Goal: Transaction & Acquisition: Purchase product/service

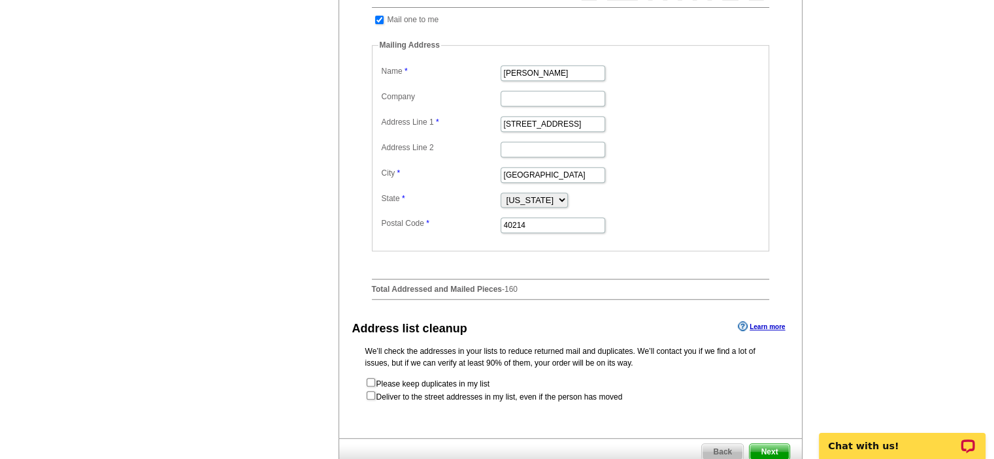
scroll to position [653, 0]
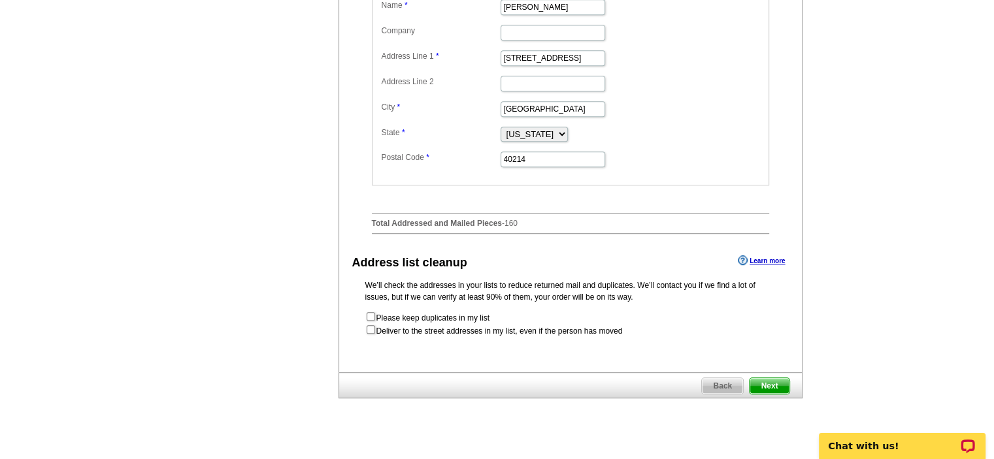
click at [367, 337] on form "Please keep duplicates in my list Deliver to the street addresses in my list, e…" at bounding box center [570, 324] width 410 height 26
click at [766, 394] on span "Next" at bounding box center [769, 386] width 39 height 16
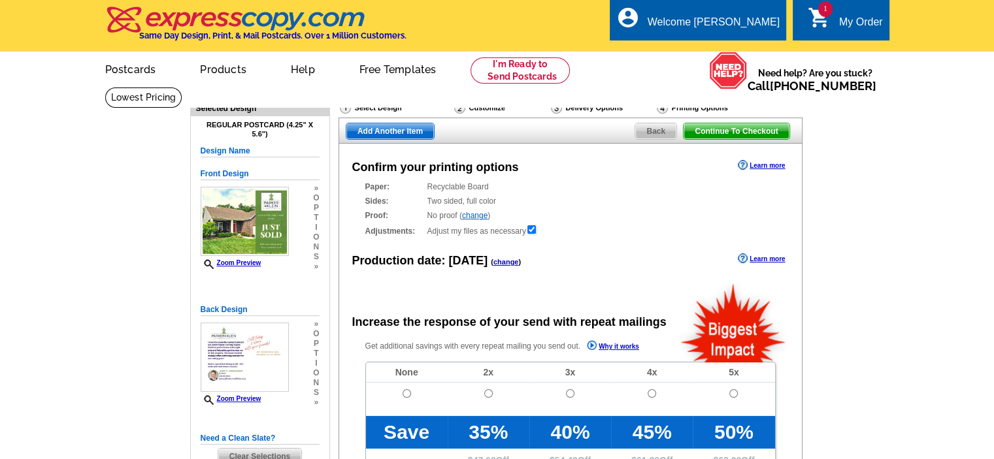
radio input "false"
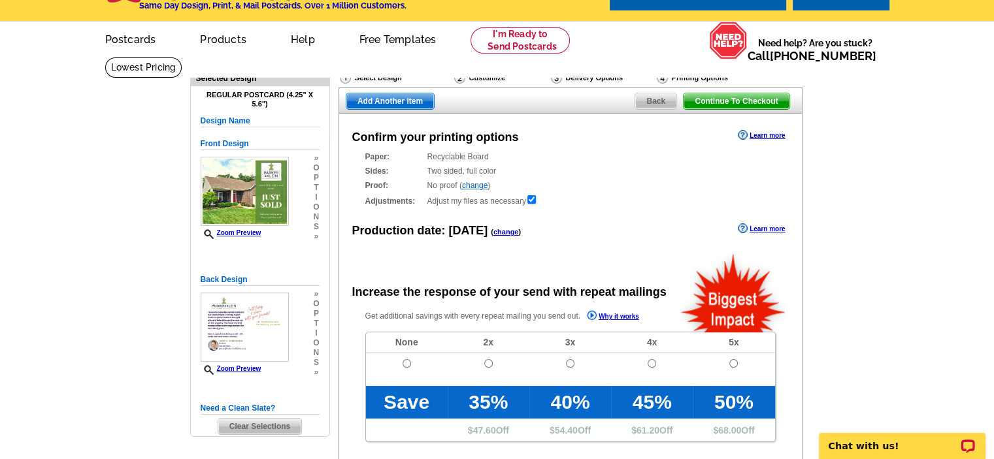
scroll to position [131, 0]
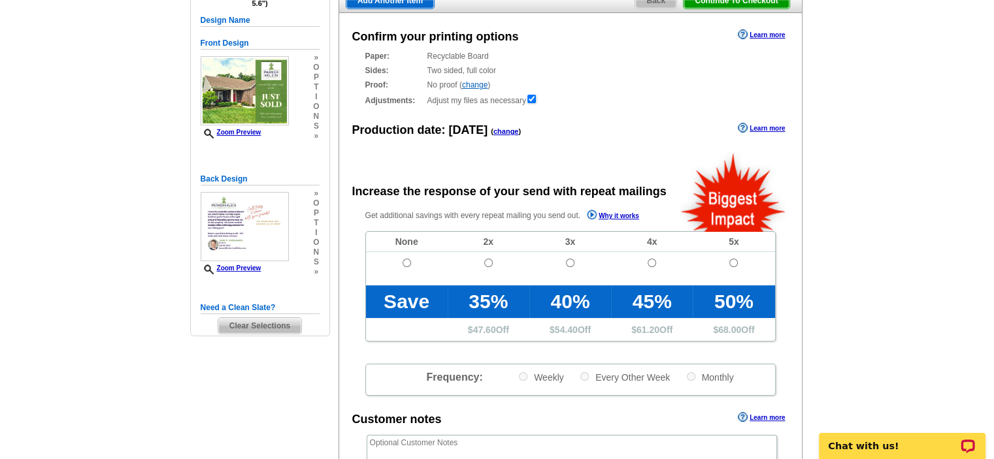
click at [403, 269] on td at bounding box center [407, 268] width 82 height 33
click at [406, 265] on input "radio" at bounding box center [407, 263] width 8 height 8
radio input "true"
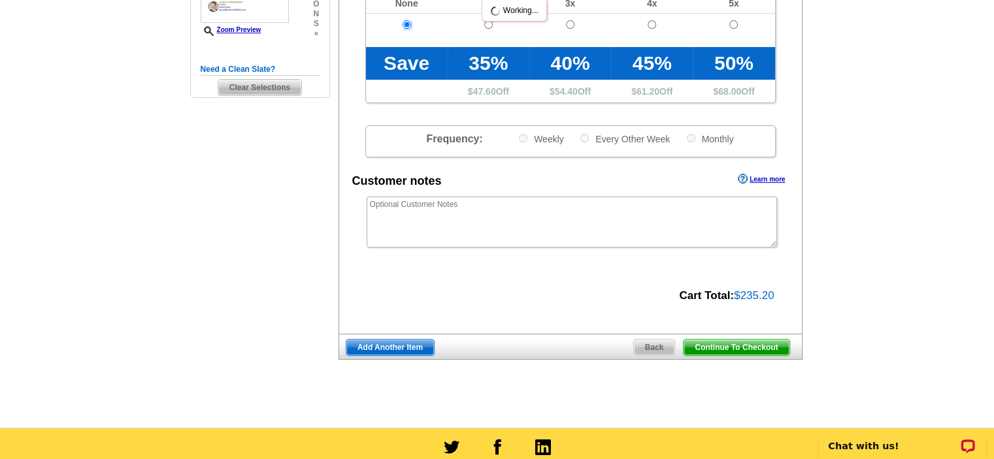
scroll to position [392, 0]
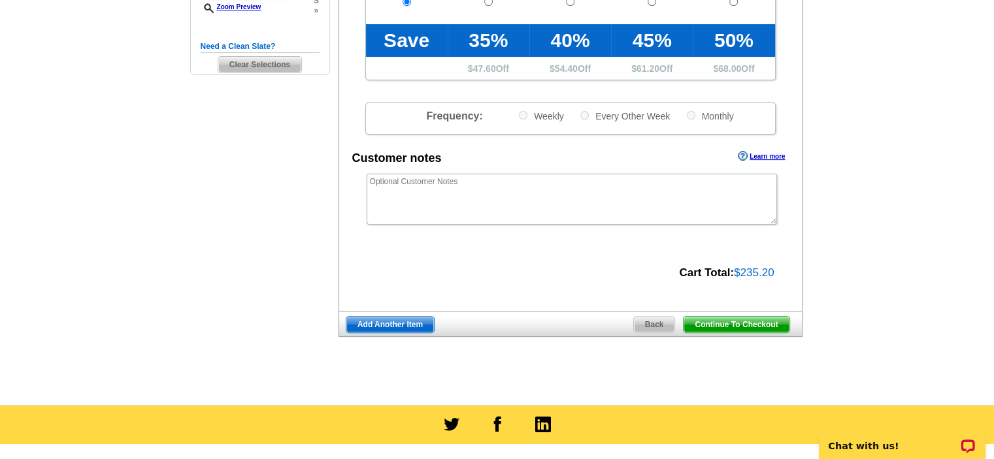
click at [731, 327] on span "Continue To Checkout" at bounding box center [736, 325] width 105 height 16
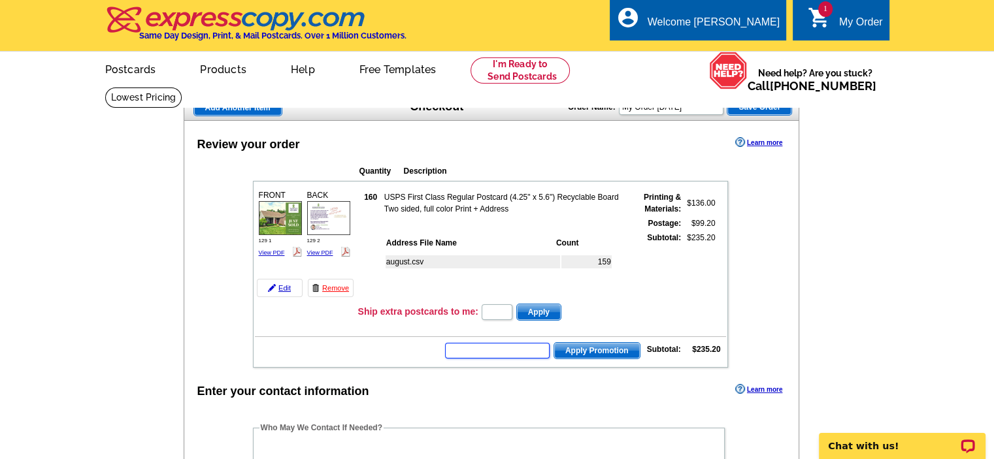
click at [487, 348] on input "text" at bounding box center [497, 351] width 105 height 16
paste input "SMS60w"
type input "SMS60w"
click at [604, 343] on span "Apply Promotion" at bounding box center [597, 351] width 86 height 16
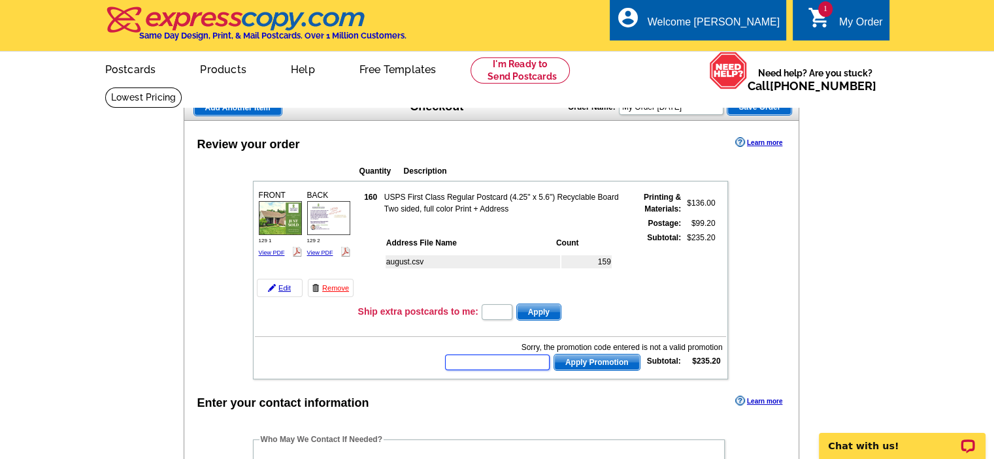
click at [501, 355] on input "text" at bounding box center [497, 363] width 105 height 16
click at [516, 363] on input "text" at bounding box center [497, 363] width 105 height 16
paste input "SMS60w"
type input "SMS60w"
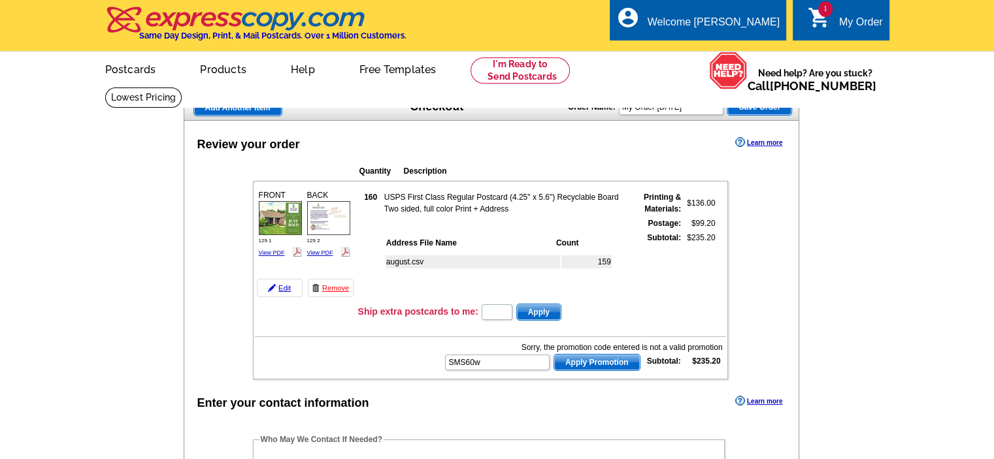
click at [604, 359] on span "Apply Promotion" at bounding box center [597, 363] width 86 height 16
click at [489, 361] on input "text" at bounding box center [497, 363] width 105 height 16
type input "chat20"
click at [571, 355] on span "Apply Promotion" at bounding box center [597, 363] width 86 height 16
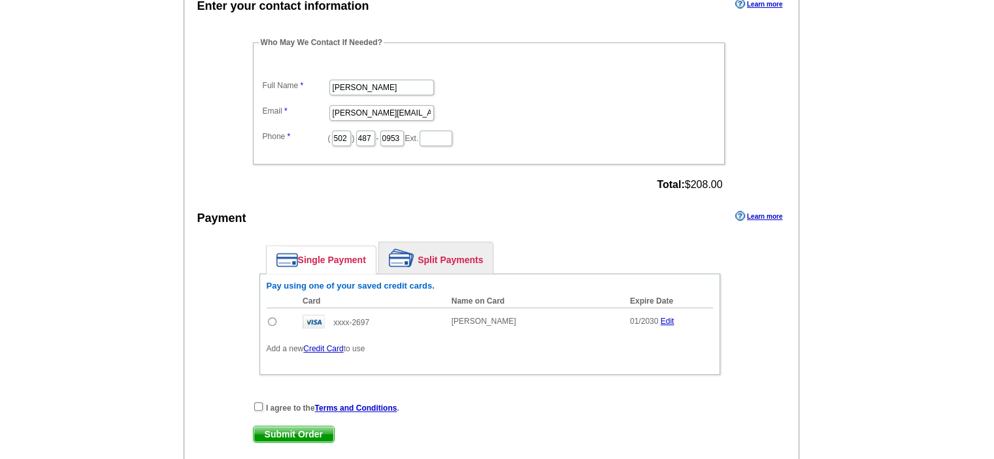
scroll to position [457, 0]
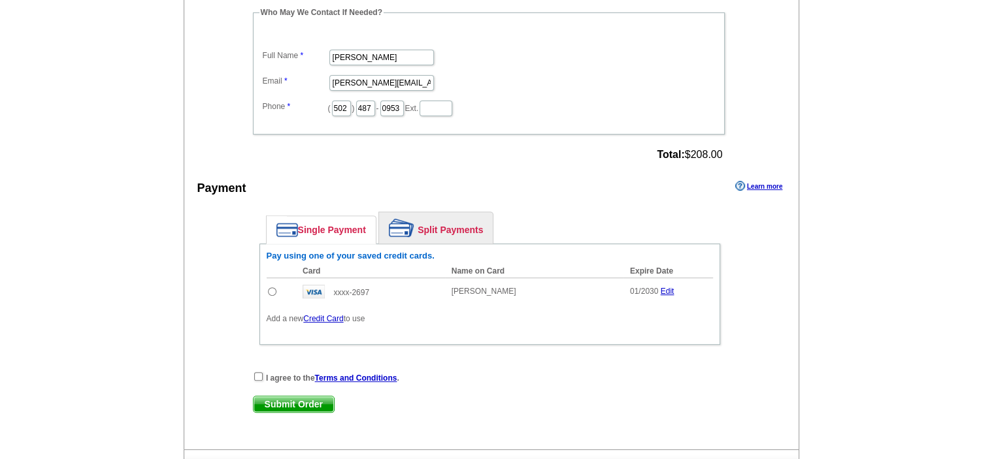
click at [272, 288] on input "radio" at bounding box center [272, 292] width 8 height 8
radio input "true"
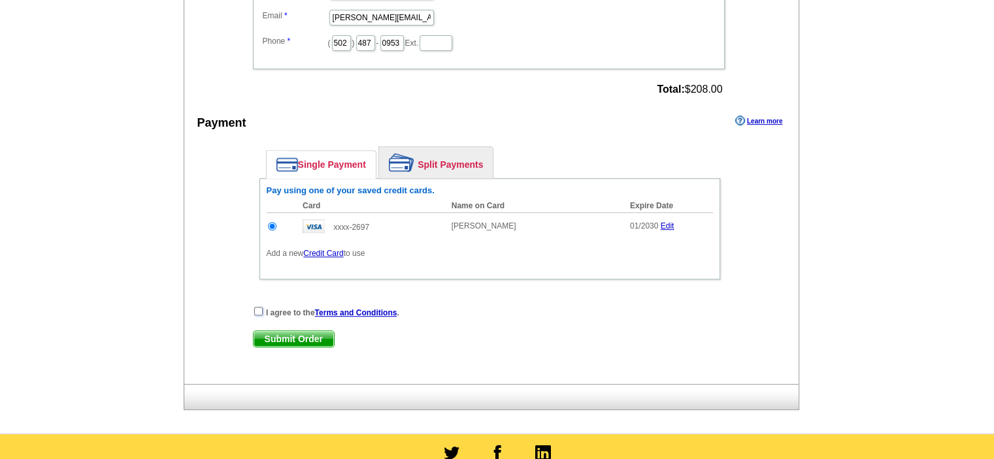
click at [257, 307] on input "checkbox" at bounding box center [258, 311] width 8 height 8
checkbox input "true"
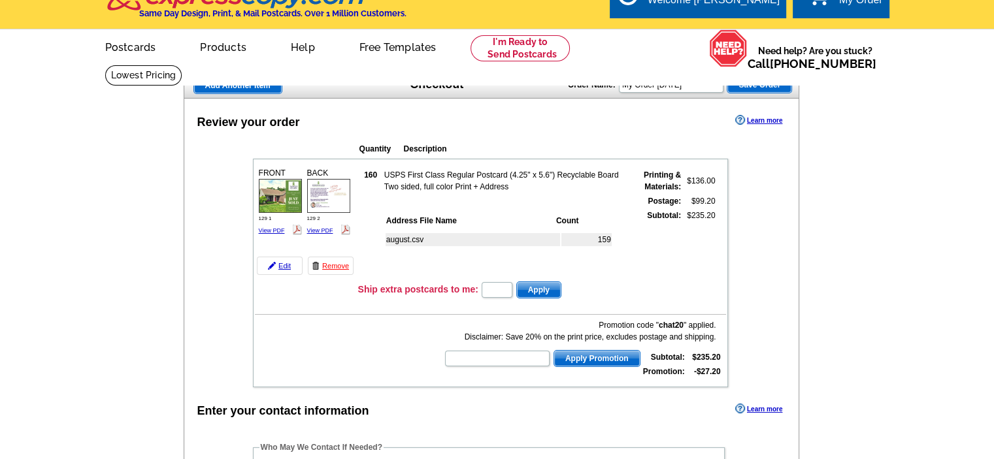
scroll to position [0, 0]
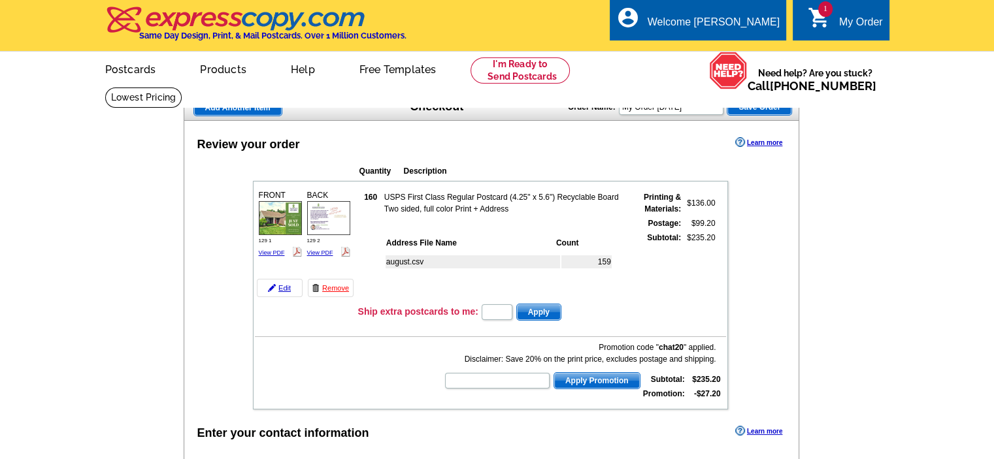
click at [329, 220] on img at bounding box center [328, 217] width 43 height 33
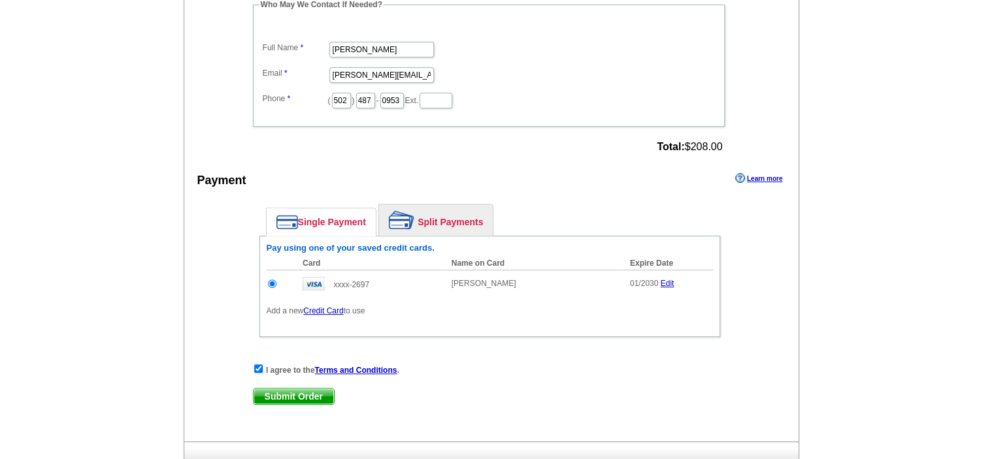
scroll to position [523, 0]
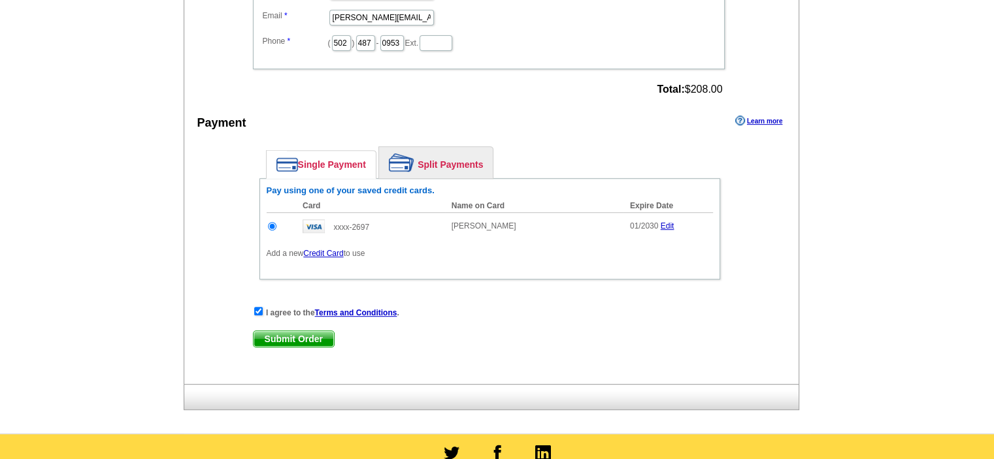
click at [262, 331] on span "Submit Order" at bounding box center [294, 339] width 80 height 16
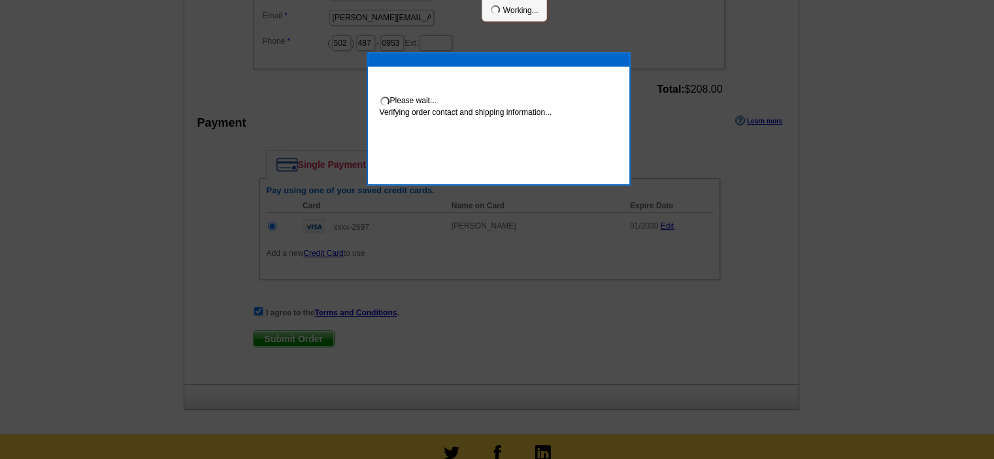
scroll to position [518, 0]
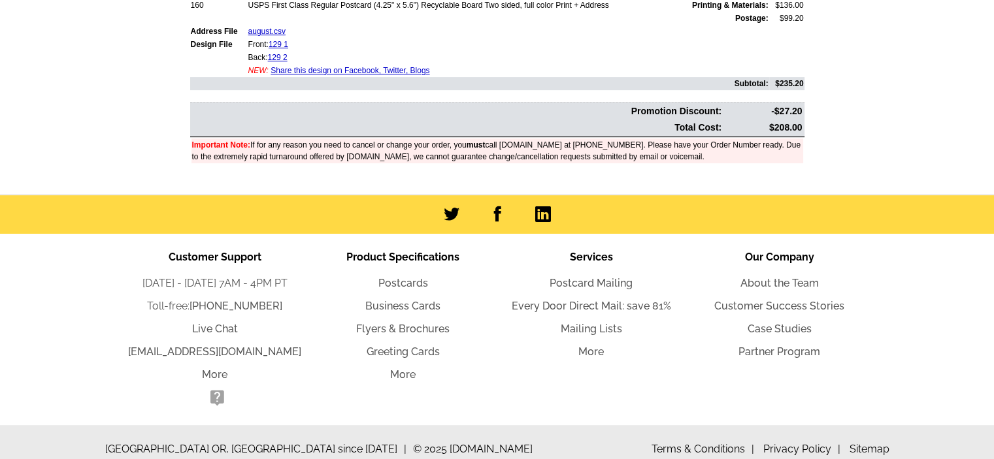
scroll to position [522, 0]
